Goal: Navigation & Orientation: Find specific page/section

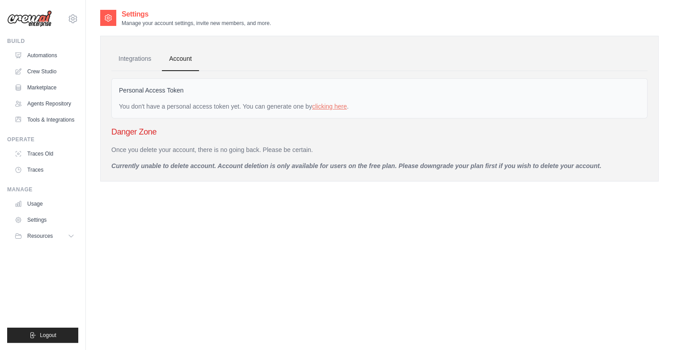
click at [67, 18] on div "ankur.paul@docusign.com Settings" at bounding box center [42, 14] width 71 height 29
click at [73, 21] on icon at bounding box center [72, 18] width 11 height 11
click at [72, 238] on icon at bounding box center [71, 235] width 7 height 7
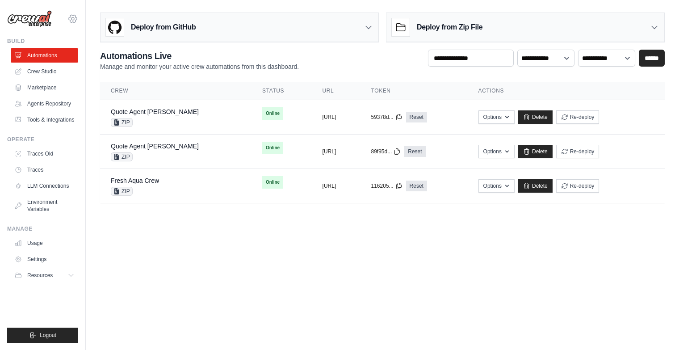
click at [75, 21] on icon at bounding box center [72, 18] width 11 height 11
click at [69, 18] on icon at bounding box center [73, 19] width 8 height 8
click at [86, 57] on span "Settings" at bounding box center [111, 55] width 71 height 9
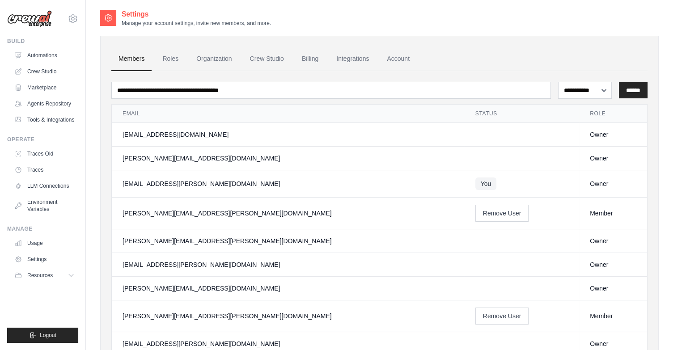
click at [72, 12] on div "ankur.paul@docusign.com Settings" at bounding box center [42, 14] width 71 height 29
click at [72, 15] on icon at bounding box center [73, 19] width 8 height 8
click at [89, 38] on div "[EMAIL_ADDRESS][PERSON_NAME][DOMAIN_NAME]" at bounding box center [110, 34] width 71 height 9
click at [98, 30] on div "[EMAIL_ADDRESS][PERSON_NAME][DOMAIN_NAME]" at bounding box center [110, 34] width 71 height 9
click at [44, 16] on img at bounding box center [29, 18] width 45 height 17
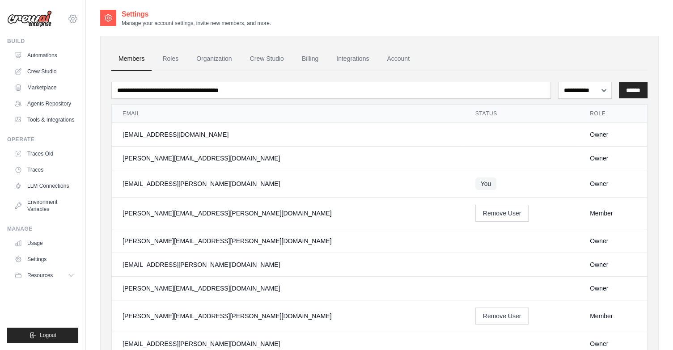
click at [72, 18] on icon at bounding box center [73, 18] width 3 height 3
click at [82, 33] on div "[EMAIL_ADDRESS][PERSON_NAME][DOMAIN_NAME]" at bounding box center [110, 34] width 71 height 9
click at [42, 25] on img at bounding box center [29, 18] width 45 height 17
click at [36, 59] on link "Automations" at bounding box center [45, 55] width 67 height 14
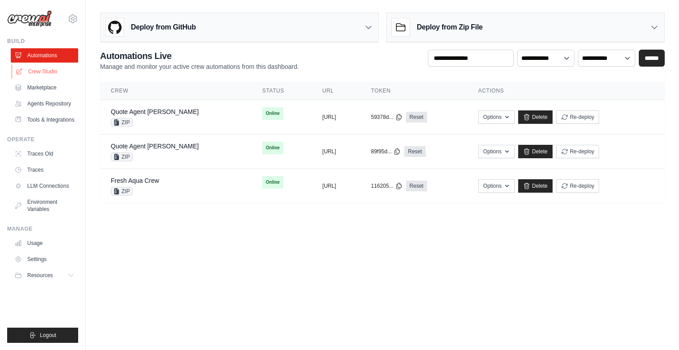
click at [44, 75] on link "Crew Studio" at bounding box center [45, 71] width 67 height 14
click at [69, 19] on icon at bounding box center [73, 19] width 8 height 8
click at [44, 71] on link "Crew Studio" at bounding box center [45, 71] width 67 height 14
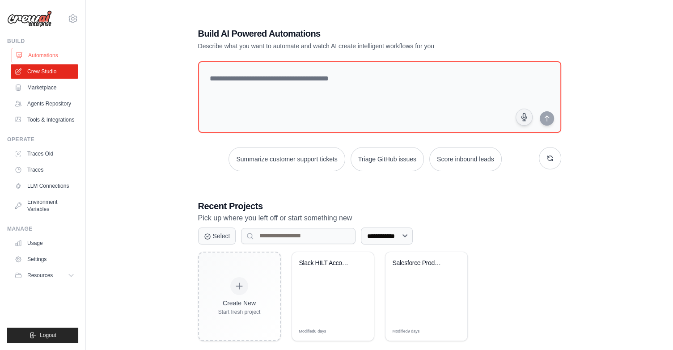
click at [34, 53] on link "Automations" at bounding box center [45, 55] width 67 height 14
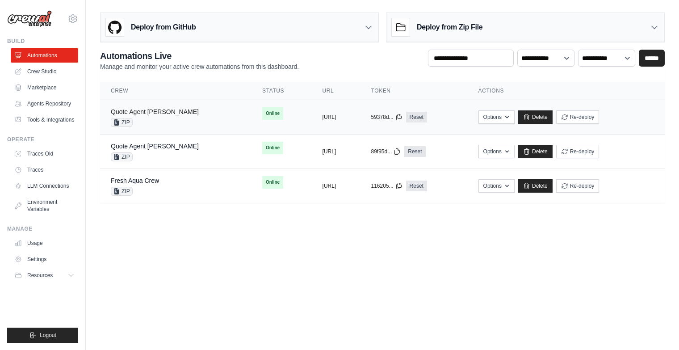
click at [143, 110] on link "Quote Agent [PERSON_NAME]" at bounding box center [155, 111] width 88 height 7
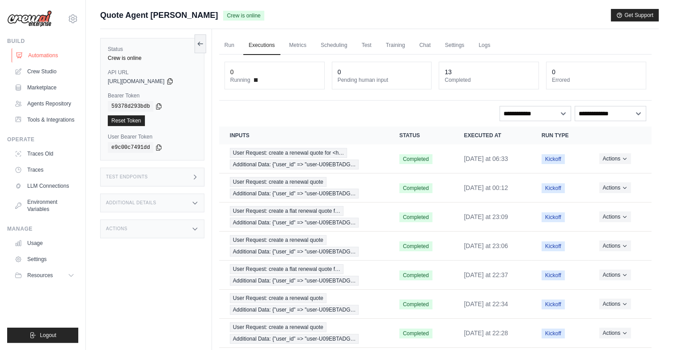
click at [43, 55] on link "Automations" at bounding box center [45, 55] width 67 height 14
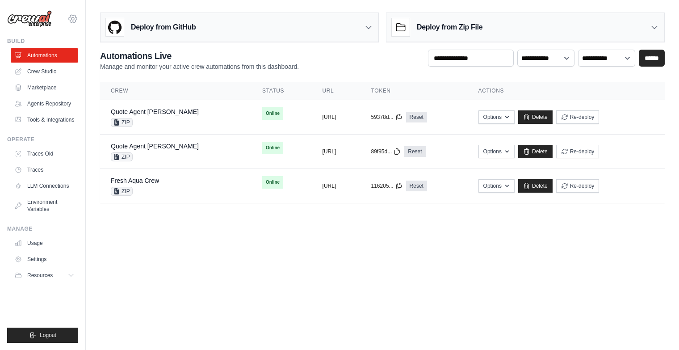
click at [74, 19] on icon at bounding box center [73, 18] width 3 height 3
click at [44, 69] on link "Crew Studio" at bounding box center [45, 71] width 67 height 14
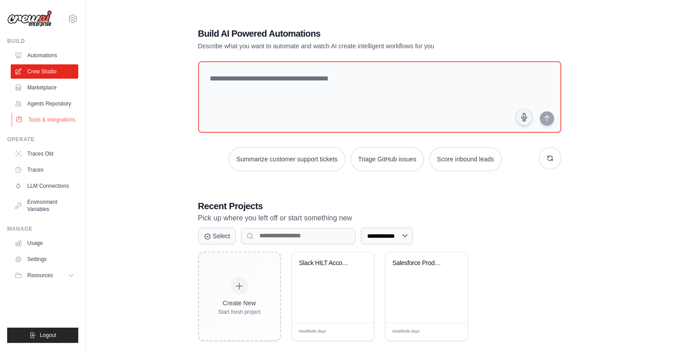
click at [55, 120] on link "Tools & Integrations" at bounding box center [45, 120] width 67 height 14
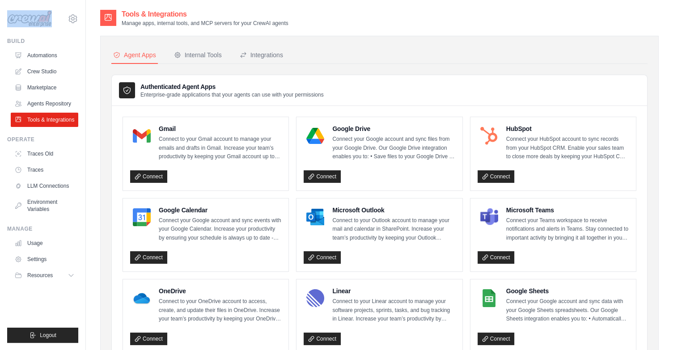
drag, startPoint x: 67, startPoint y: 22, endPoint x: 54, endPoint y: 22, distance: 13.4
click at [54, 22] on div "[EMAIL_ADDRESS][PERSON_NAME][DOMAIN_NAME] Settings" at bounding box center [42, 14] width 71 height 29
click at [34, 17] on img at bounding box center [29, 18] width 45 height 17
click at [79, 22] on div "ankur.paul@docusign.com Settings Build Automations" at bounding box center [43, 175] width 86 height 350
click at [73, 16] on icon at bounding box center [72, 18] width 11 height 11
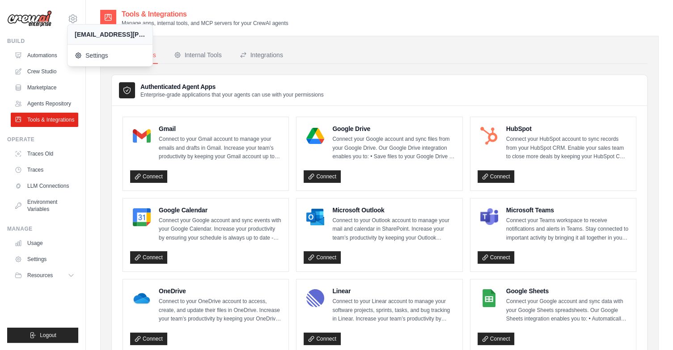
click at [77, 38] on div "[EMAIL_ADDRESS][PERSON_NAME][DOMAIN_NAME]" at bounding box center [110, 34] width 71 height 9
click at [82, 56] on icon at bounding box center [79, 55] width 7 height 7
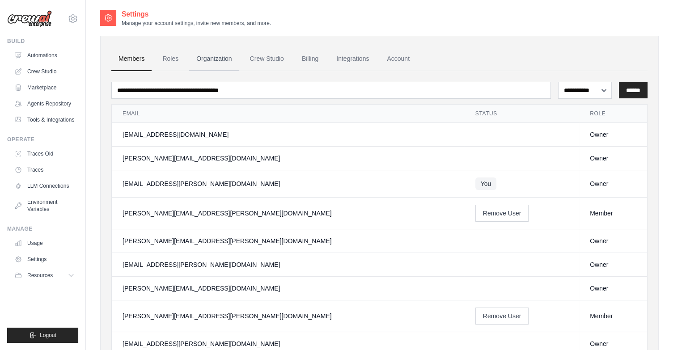
click at [211, 58] on link "Organization" at bounding box center [214, 59] width 50 height 24
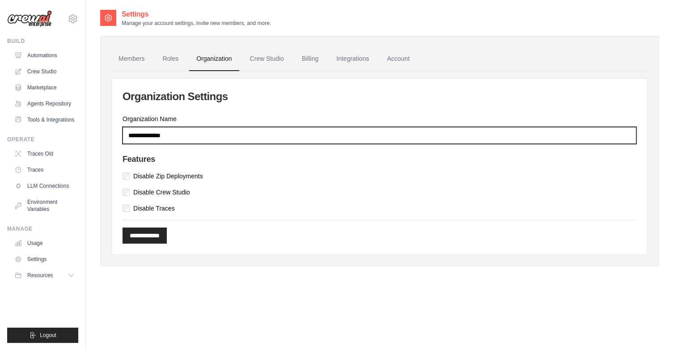
click at [157, 134] on input "**********" at bounding box center [379, 135] width 514 height 17
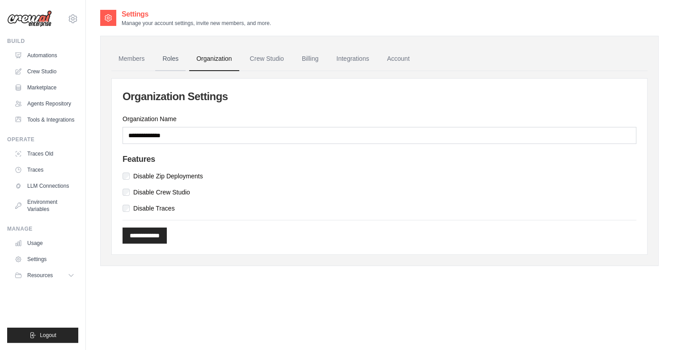
click at [176, 61] on link "Roles" at bounding box center [170, 59] width 30 height 24
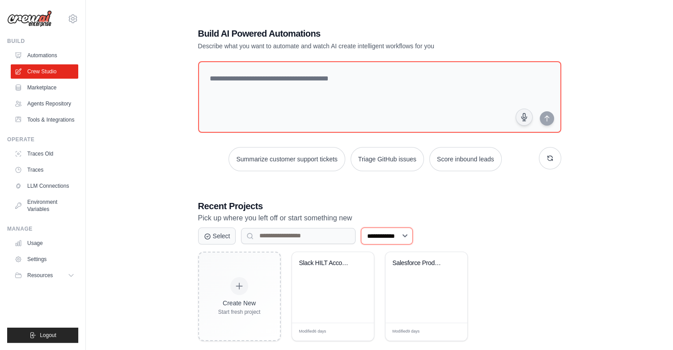
click at [400, 238] on select "**********" at bounding box center [387, 236] width 52 height 17
click at [223, 239] on button "Select" at bounding box center [217, 235] width 38 height 17
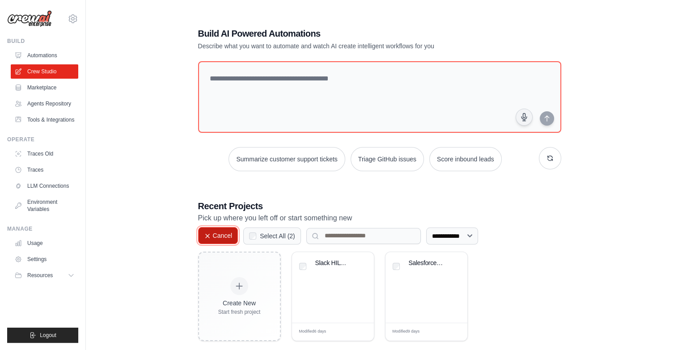
click at [223, 239] on button "Cancel" at bounding box center [218, 235] width 40 height 17
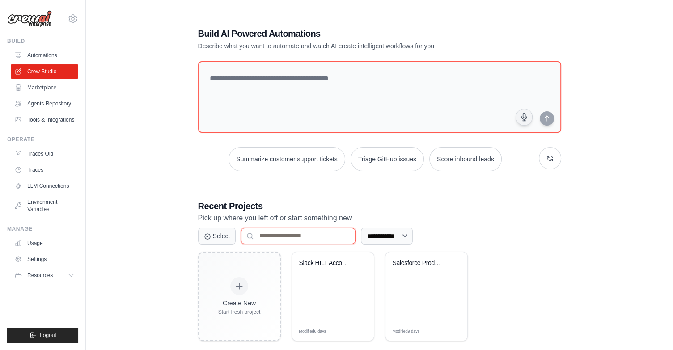
click at [293, 239] on input at bounding box center [298, 236] width 114 height 16
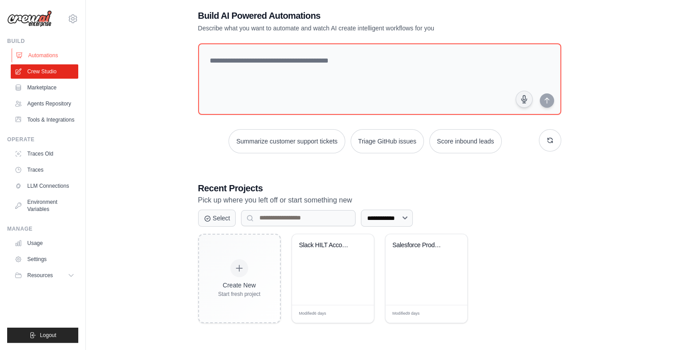
click at [48, 52] on link "Automations" at bounding box center [45, 55] width 67 height 14
